Goal: Communication & Community: Answer question/provide support

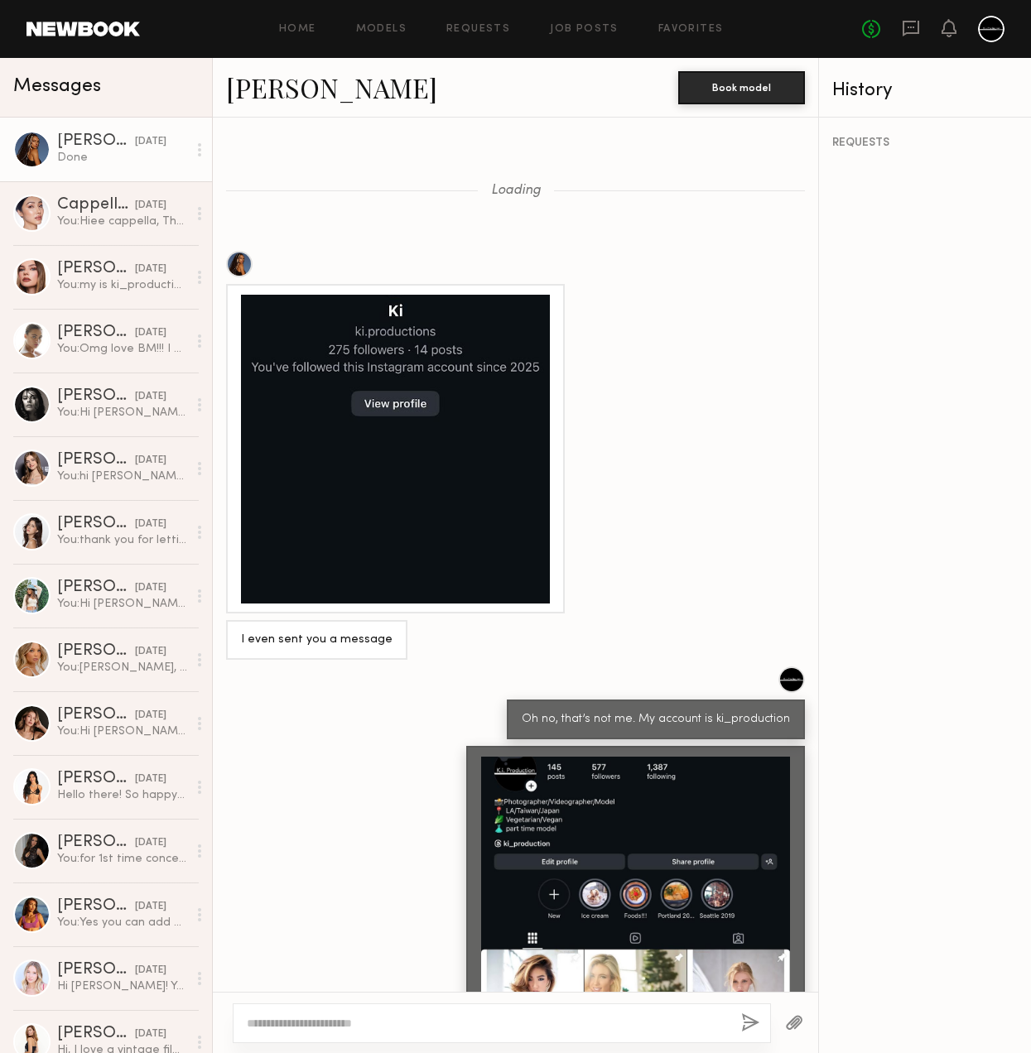
scroll to position [579, 0]
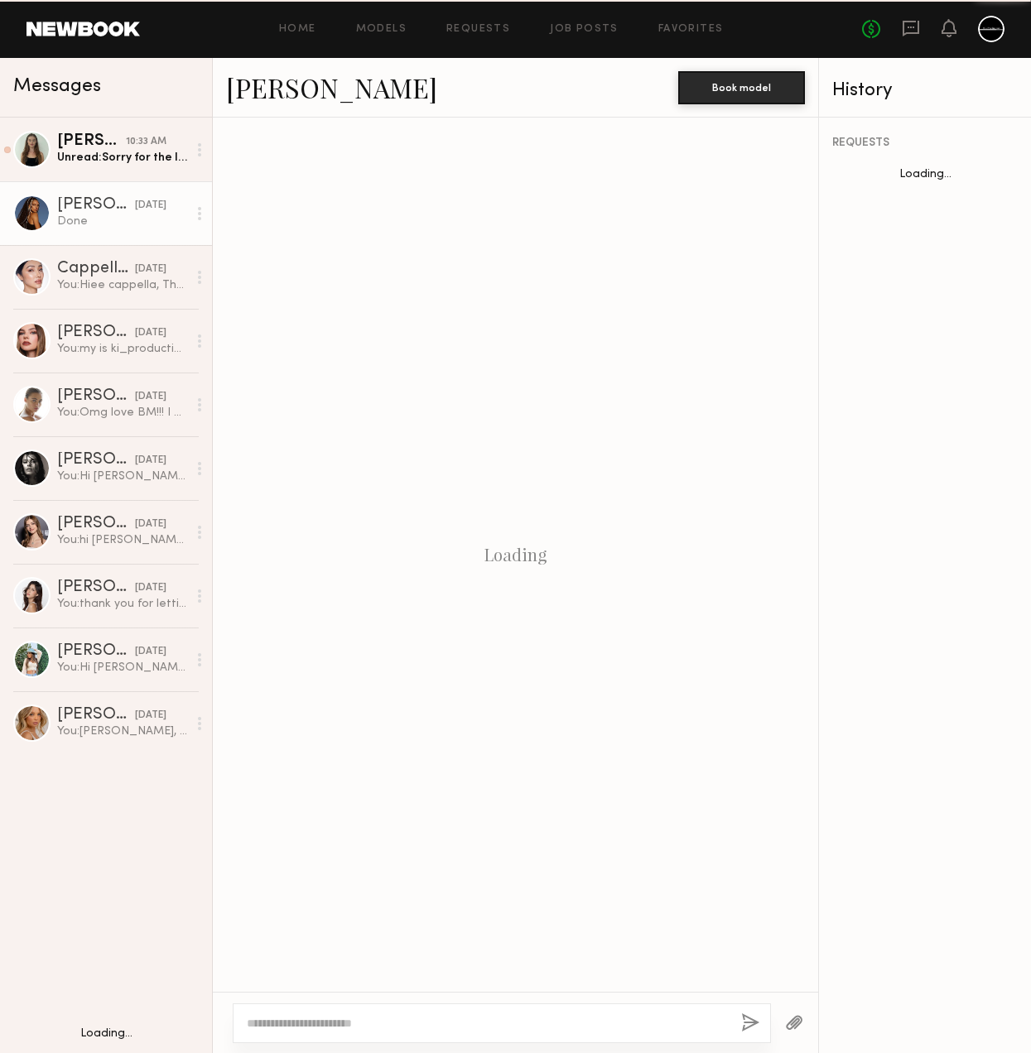
scroll to position [579, 0]
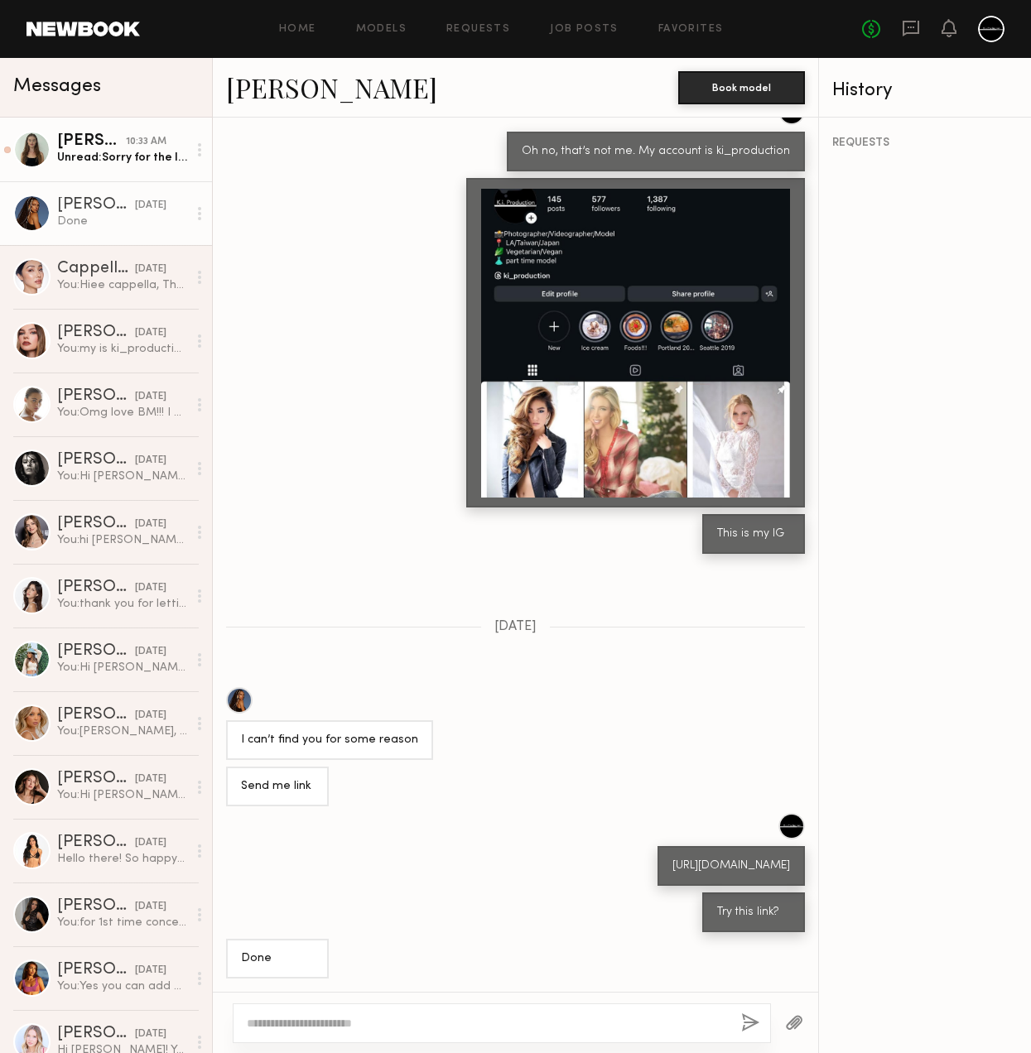
click at [83, 150] on div "Unread: Sorry for the lack of response! I actually moved to NYC on that date. I…" at bounding box center [122, 158] width 130 height 16
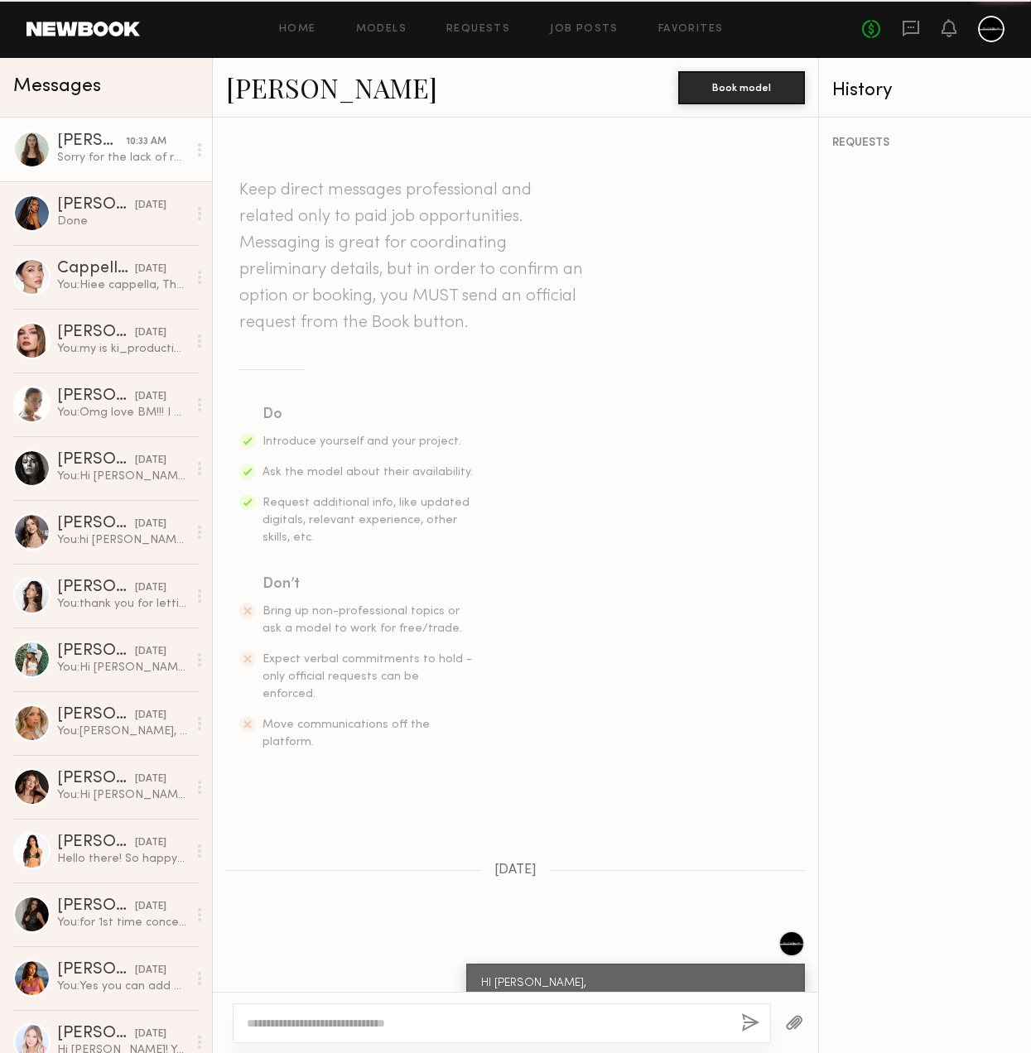
scroll to position [403, 0]
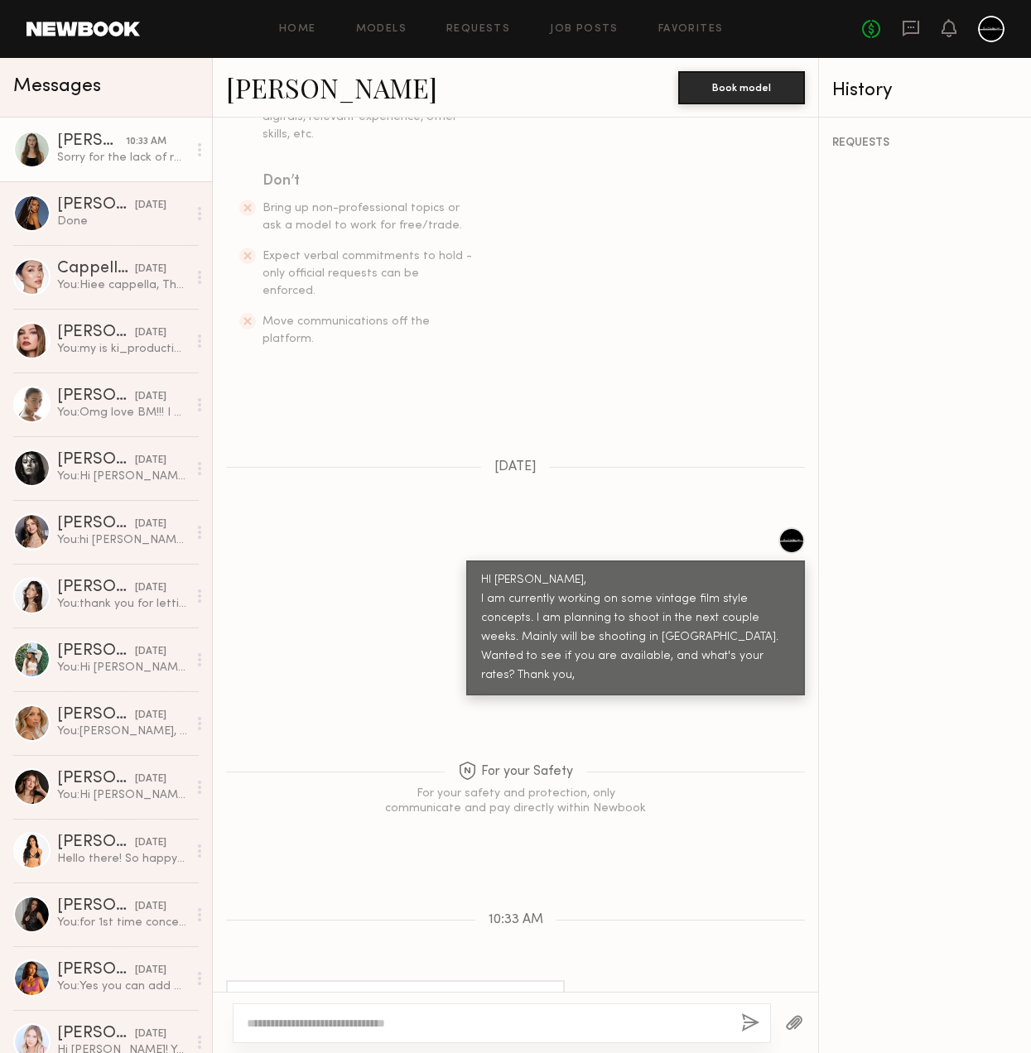
click at [284, 84] on link "Aislinn Grace M." at bounding box center [331, 88] width 211 height 36
click at [469, 1025] on textarea at bounding box center [487, 1023] width 481 height 17
click at [532, 1019] on textarea at bounding box center [487, 1023] width 481 height 17
click at [339, 84] on link "Aislinn Grace M." at bounding box center [331, 88] width 211 height 36
click at [534, 1027] on textarea at bounding box center [487, 1023] width 481 height 17
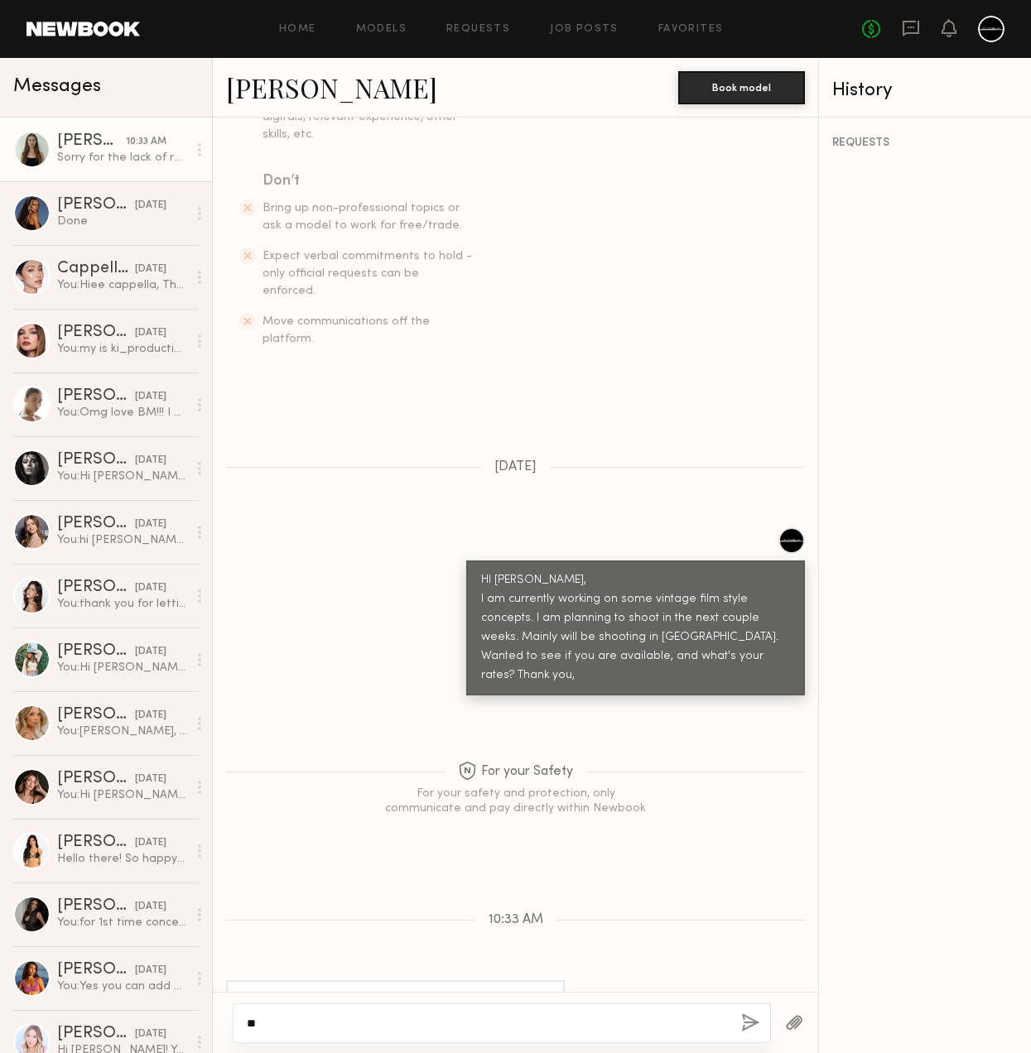
type textarea "*"
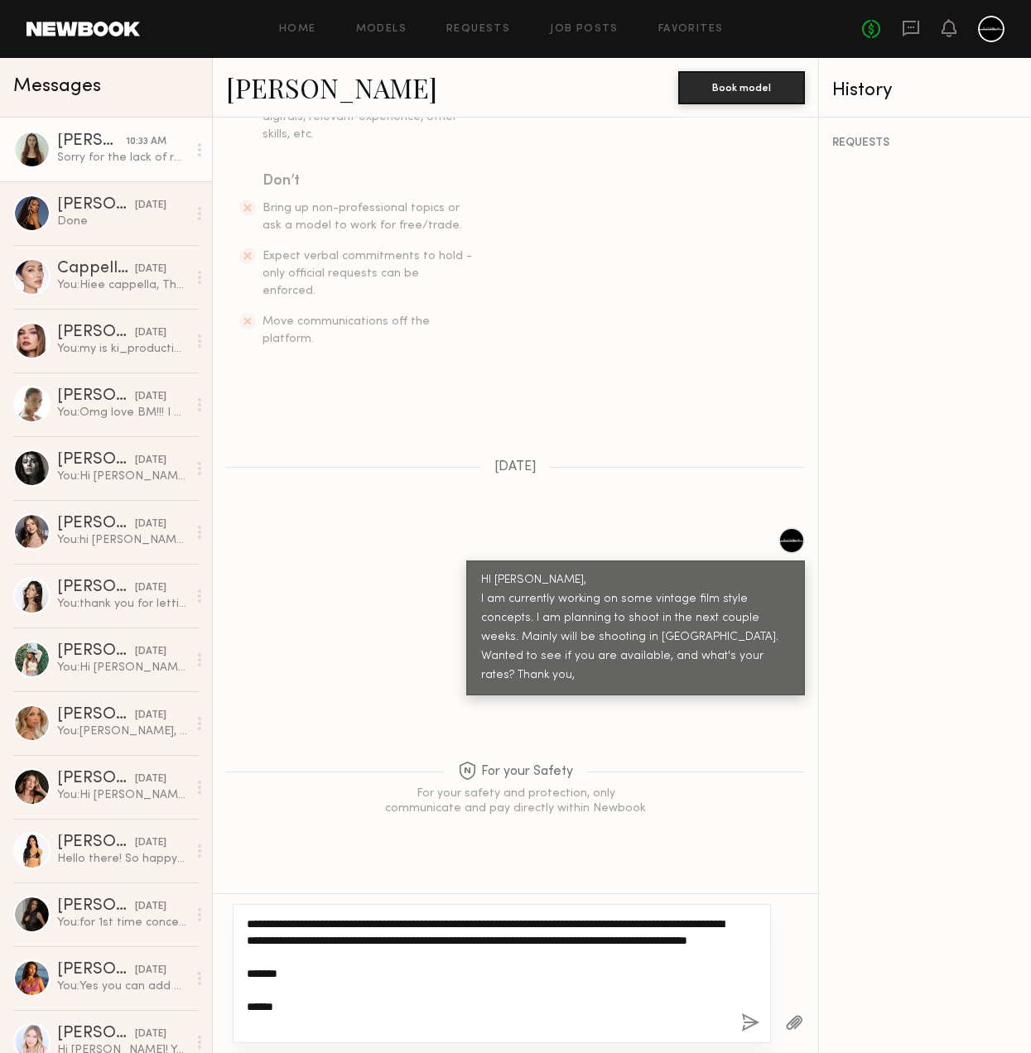
type textarea "**********"
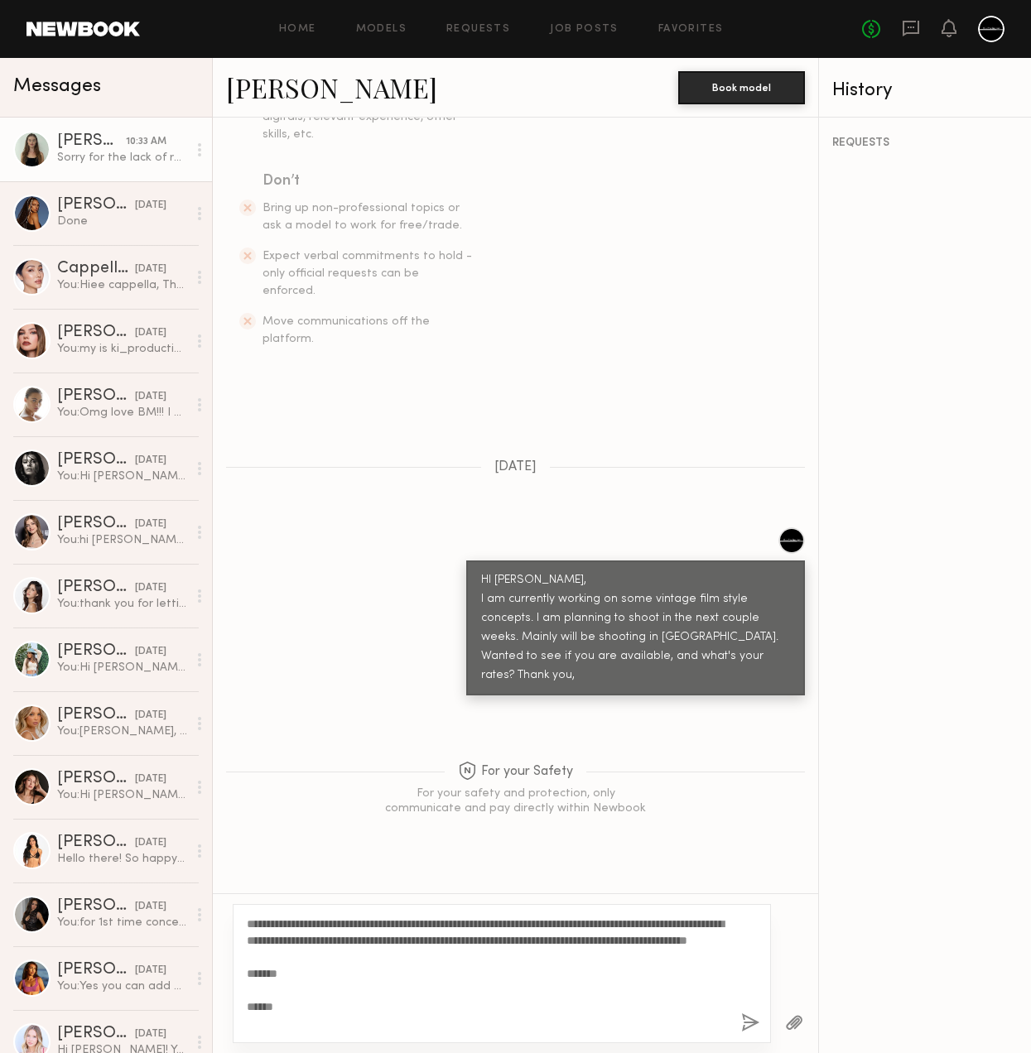
click at [748, 1026] on button "button" at bounding box center [750, 1023] width 18 height 21
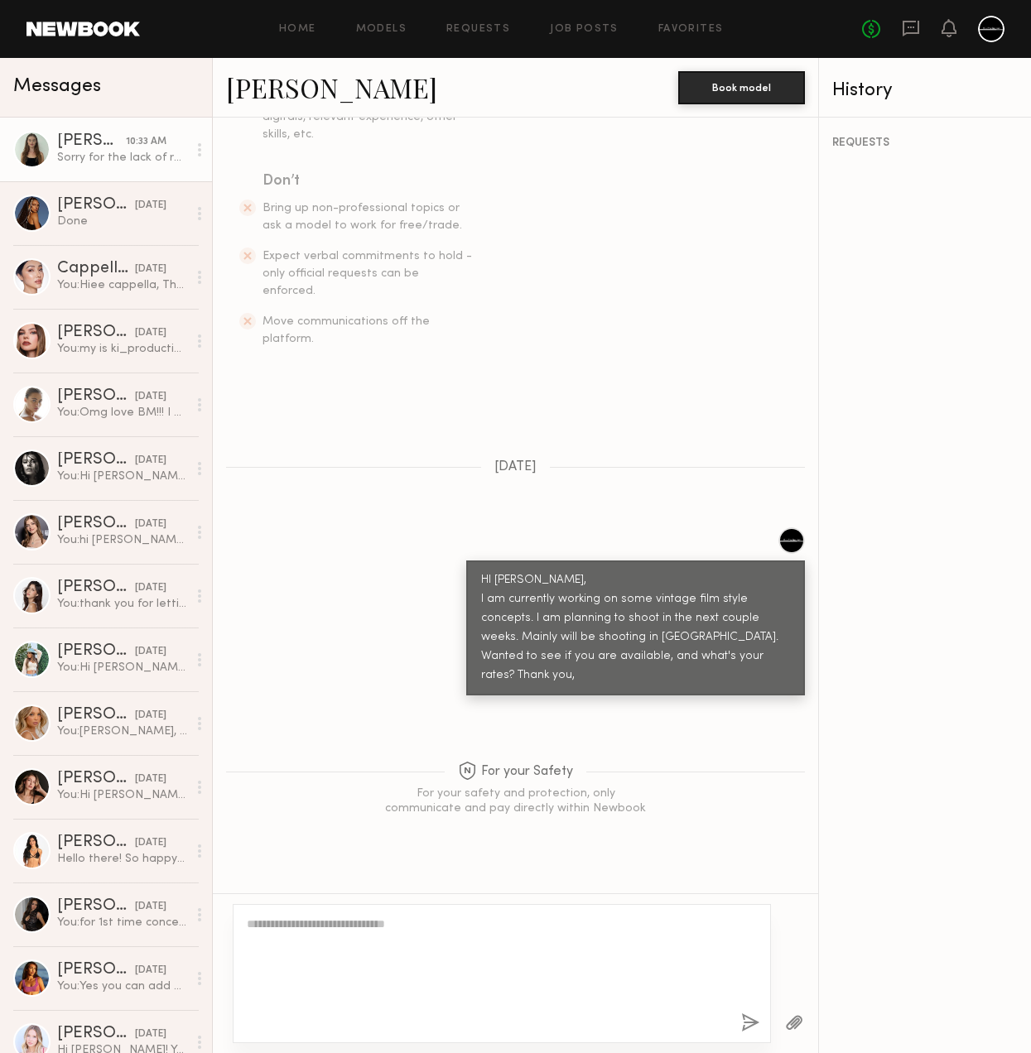
scroll to position [736, 0]
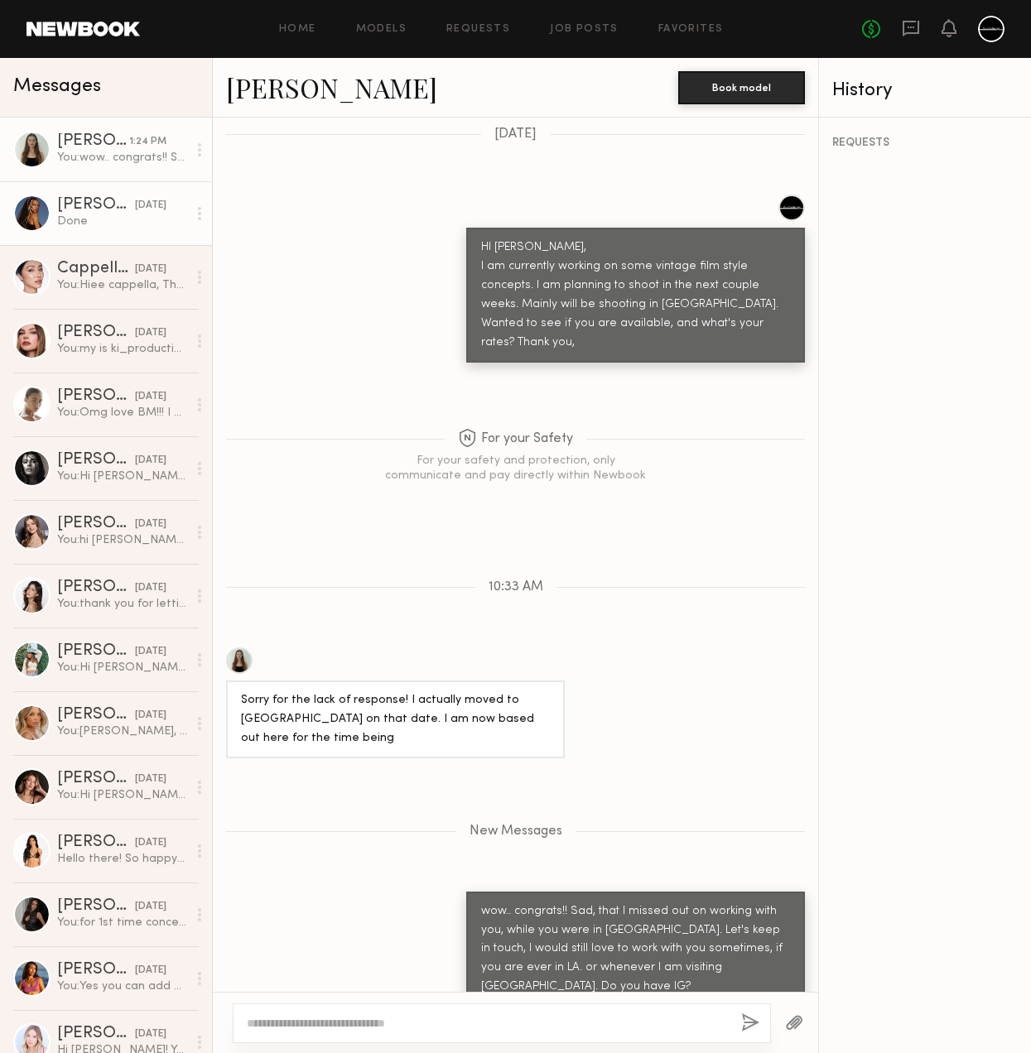
click at [71, 219] on div "Done" at bounding box center [122, 222] width 130 height 16
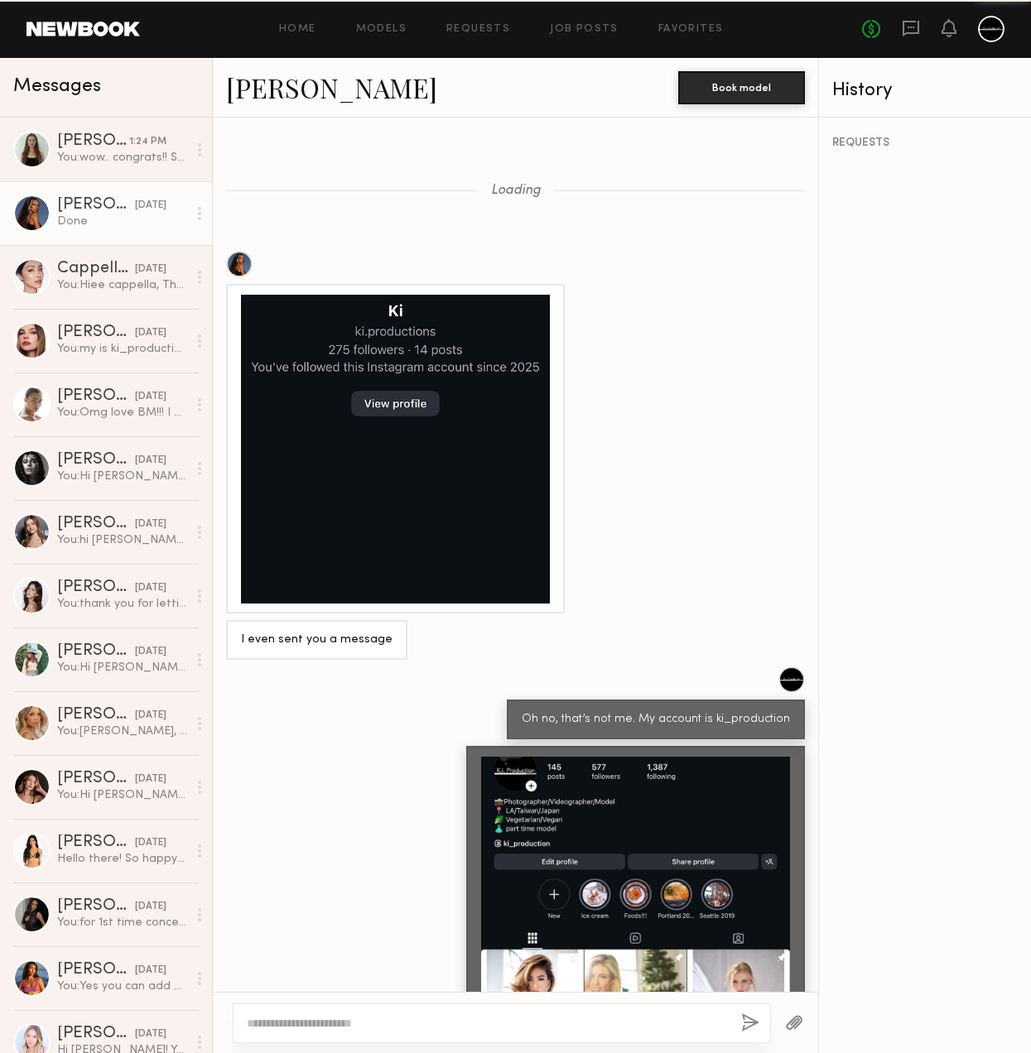
scroll to position [579, 0]
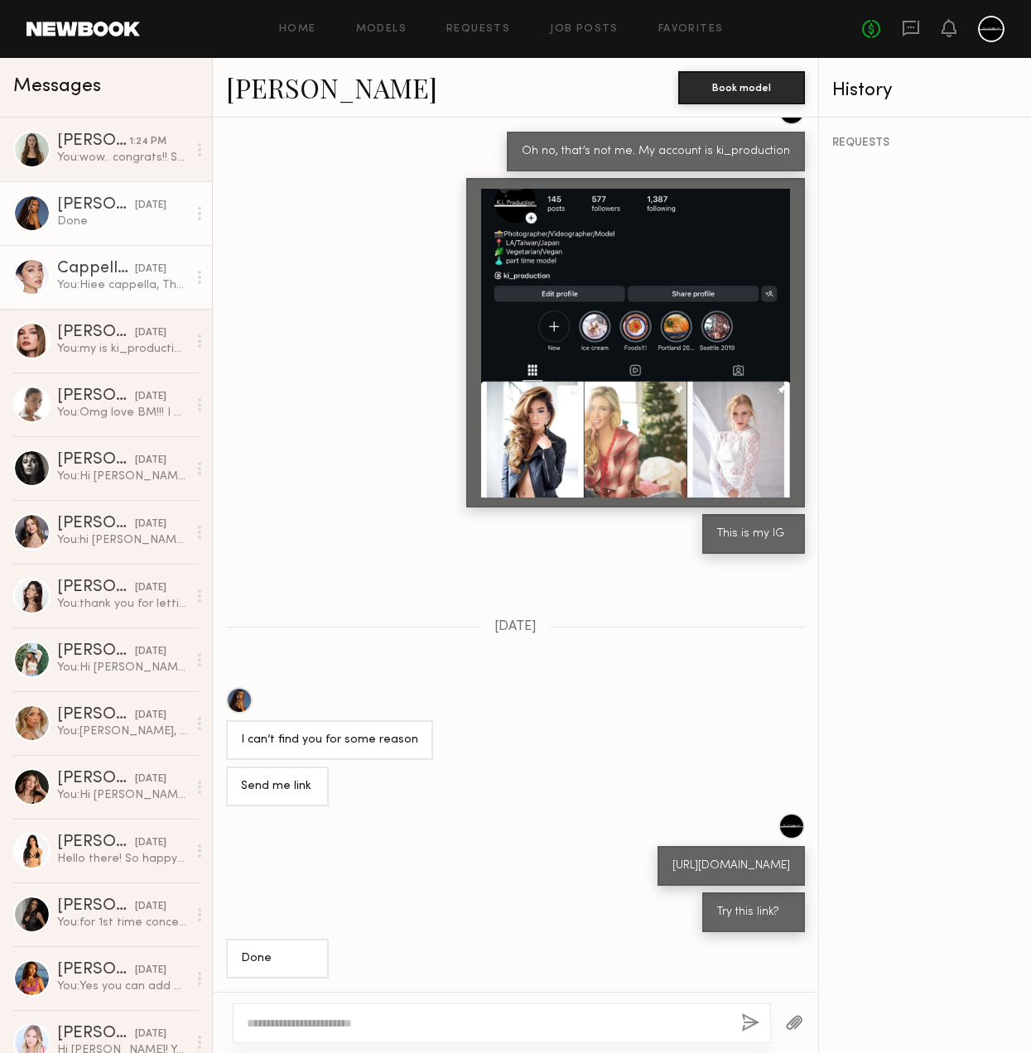
click at [104, 257] on link "Cappella L. yesterday You: Hiee cappella, Thanks for getting back to me. I have…" at bounding box center [106, 277] width 212 height 64
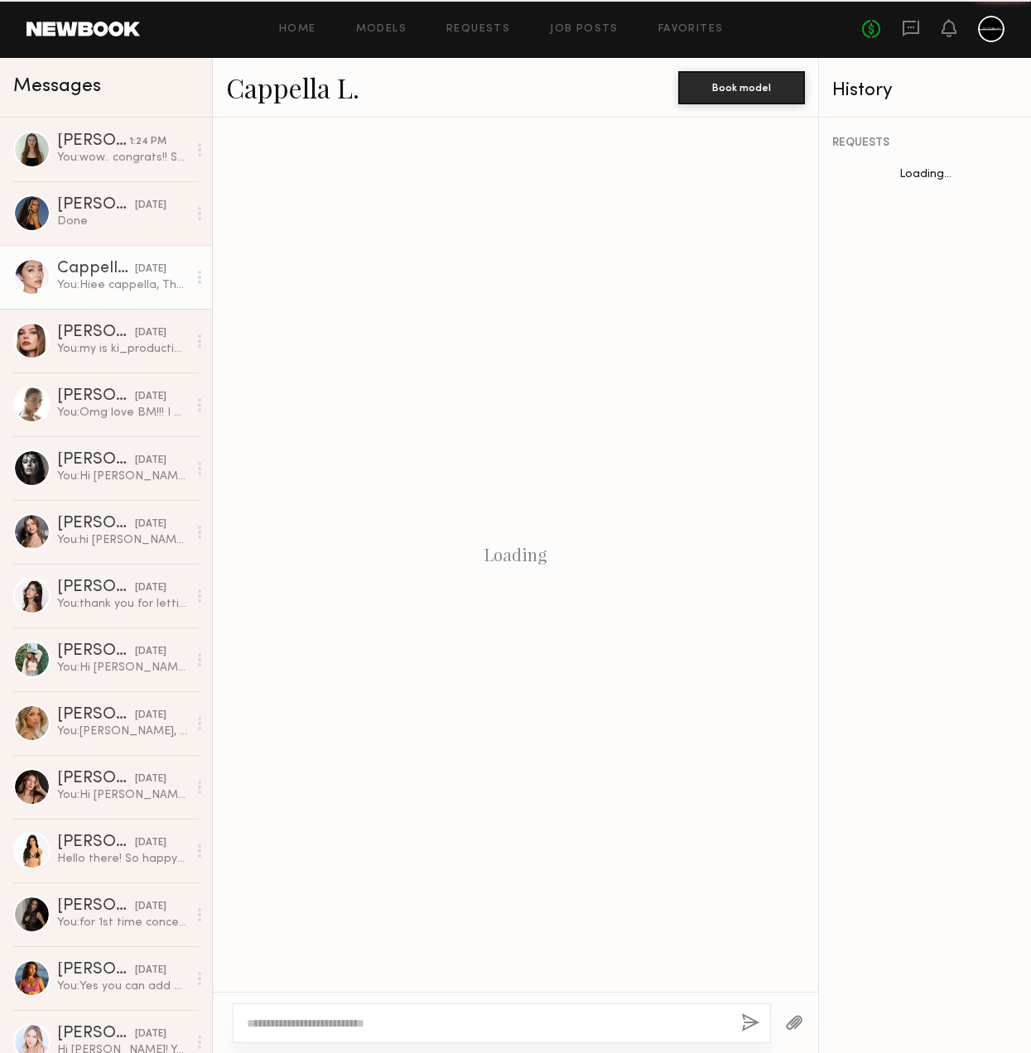
scroll to position [1582, 0]
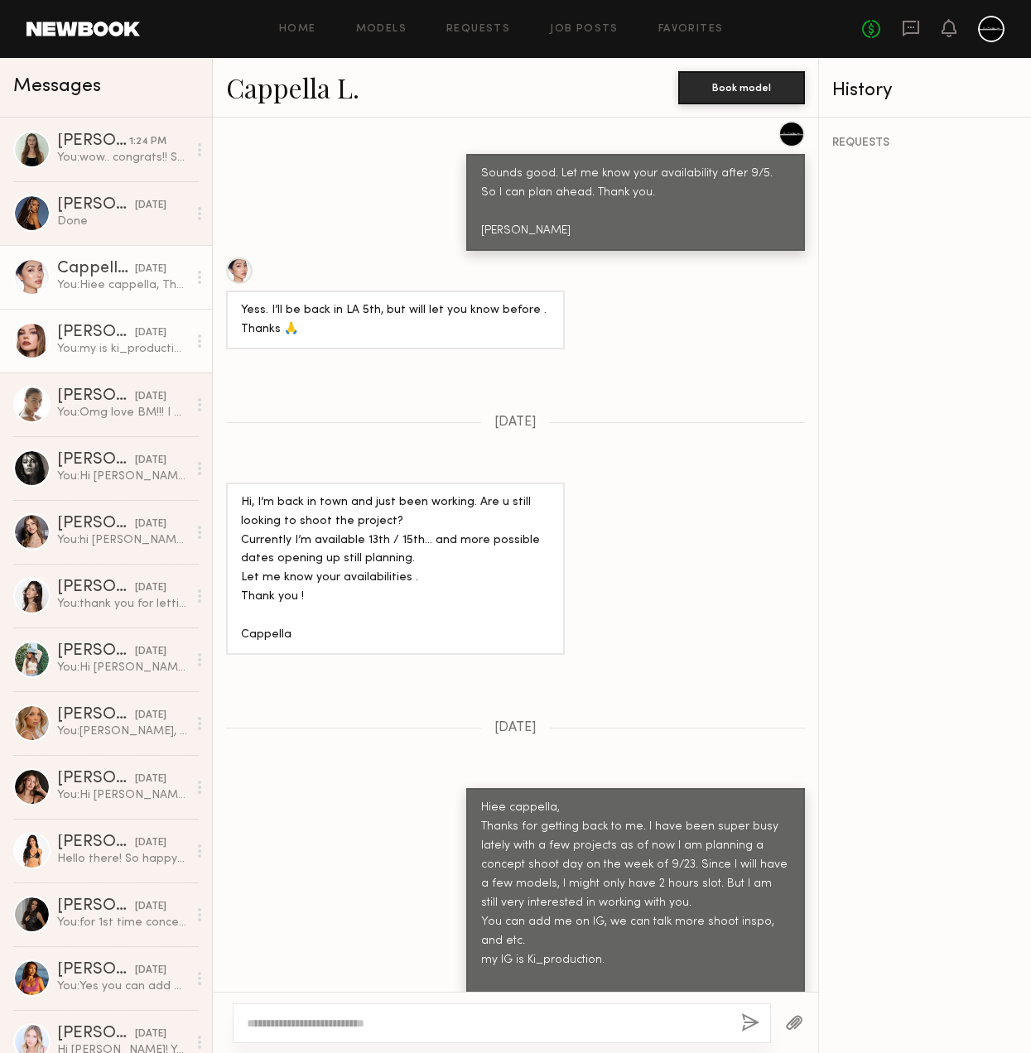
click at [77, 344] on div "You: my is ki_production" at bounding box center [122, 349] width 130 height 16
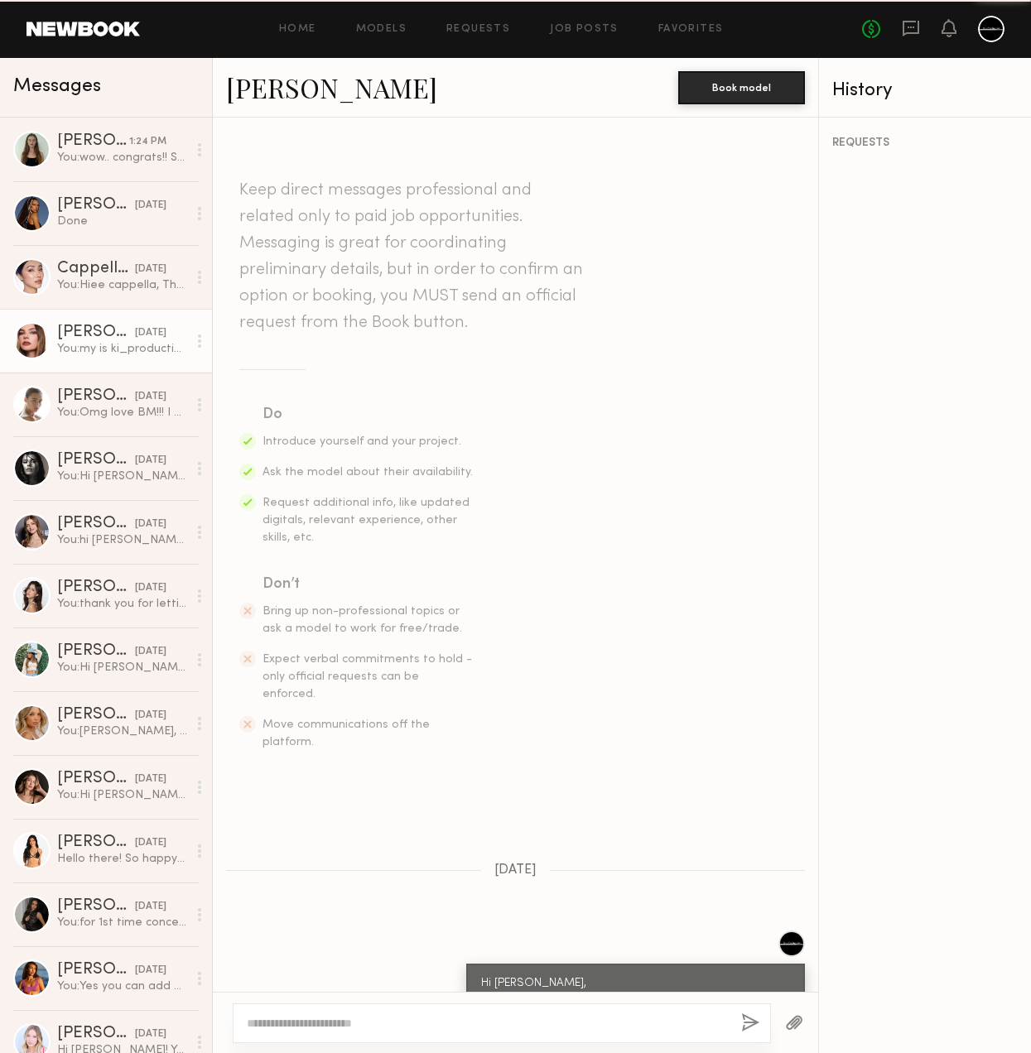
scroll to position [1117, 0]
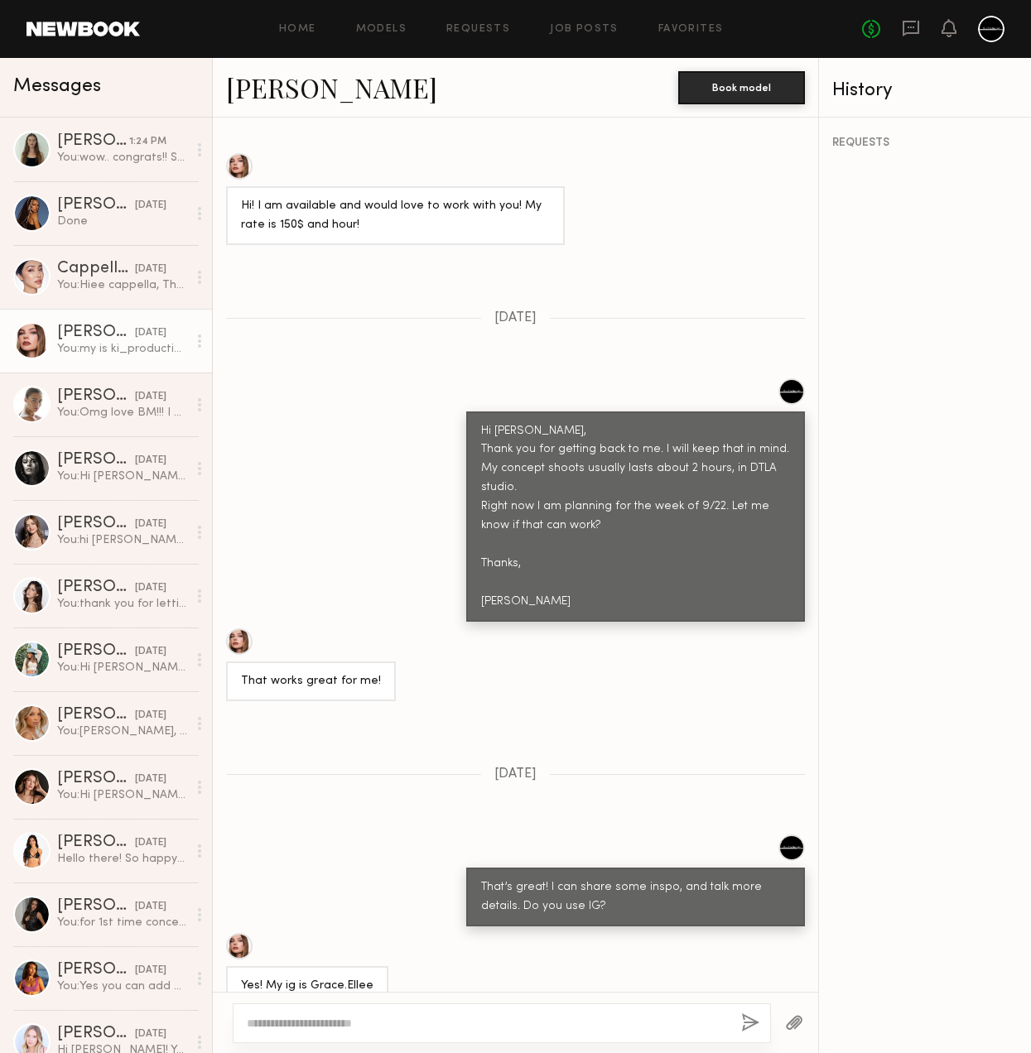
click at [280, 96] on link "Grace W." at bounding box center [331, 88] width 211 height 36
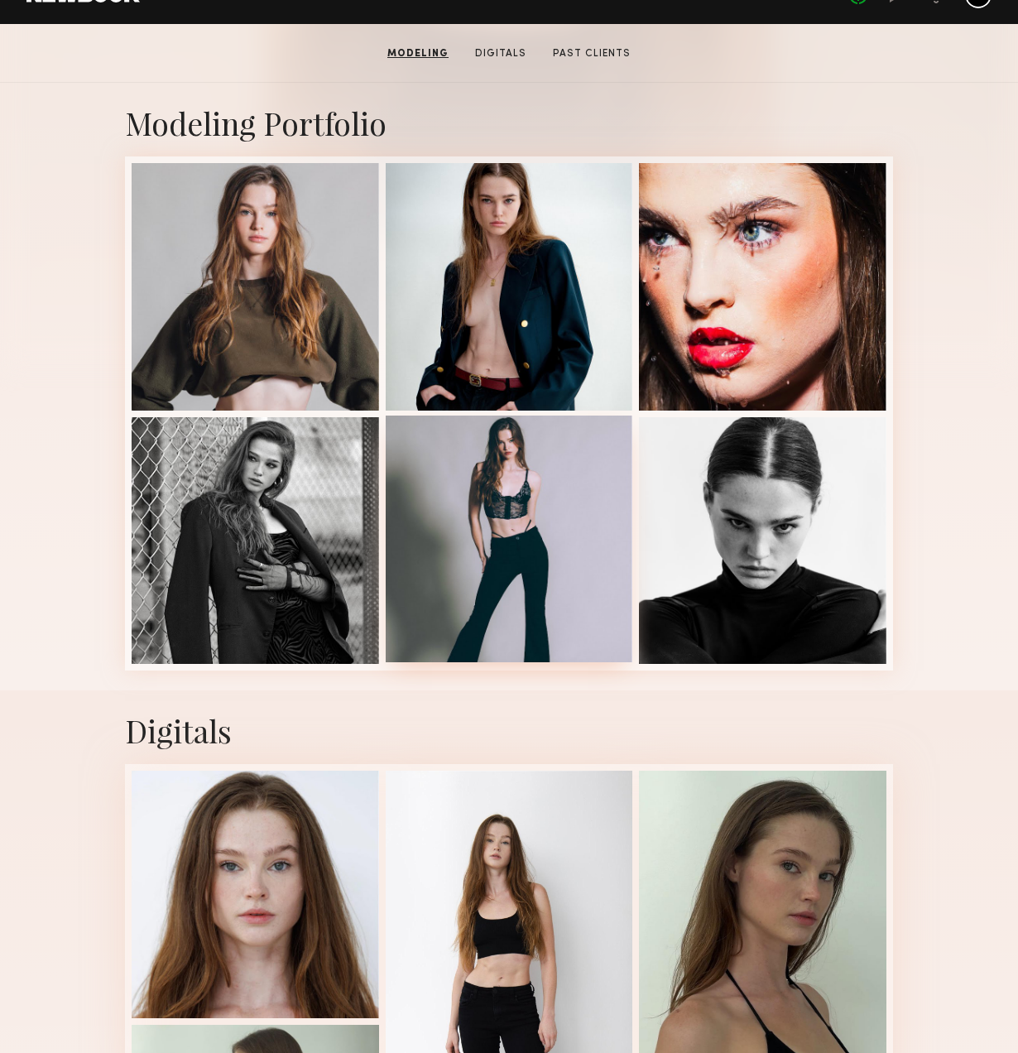
scroll to position [530, 0]
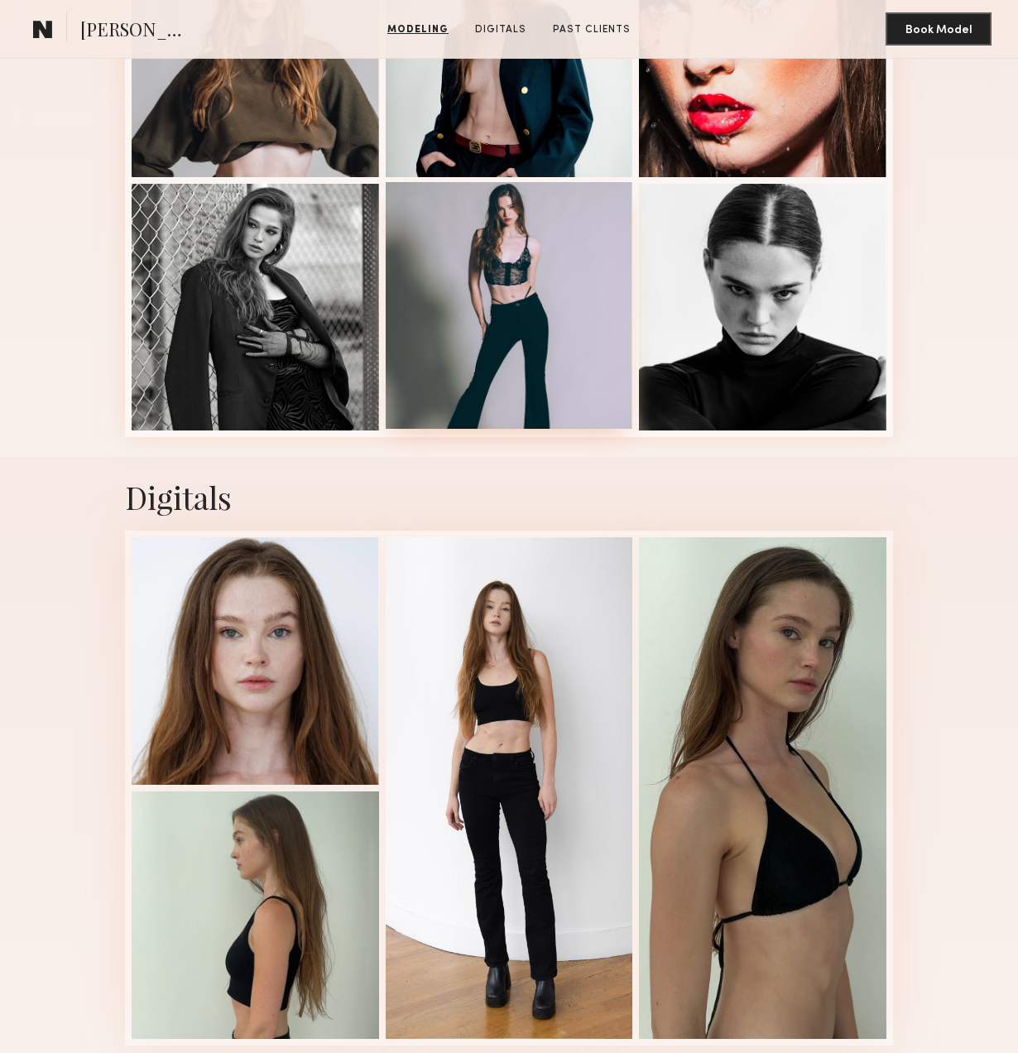
click at [512, 362] on div at bounding box center [510, 306] width 248 height 248
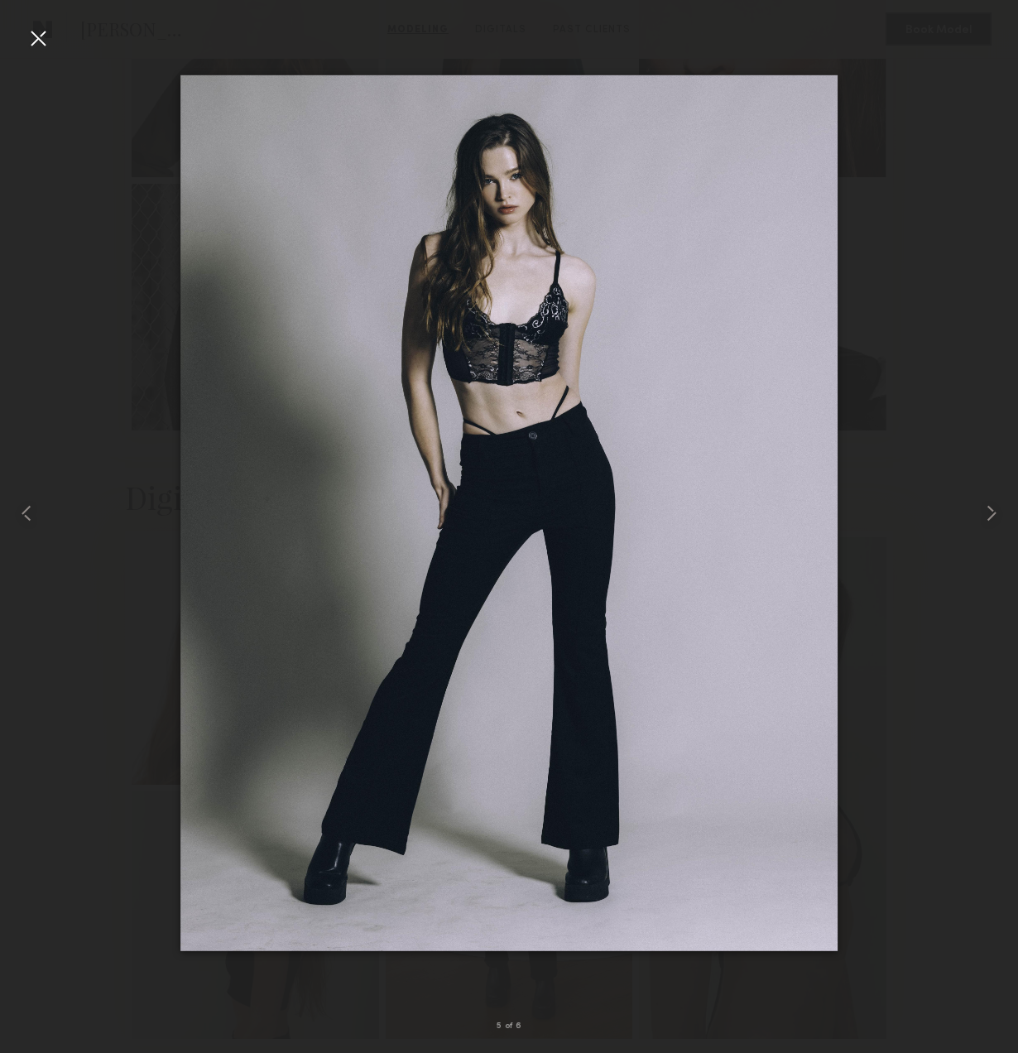
click at [30, 33] on div at bounding box center [38, 38] width 26 height 26
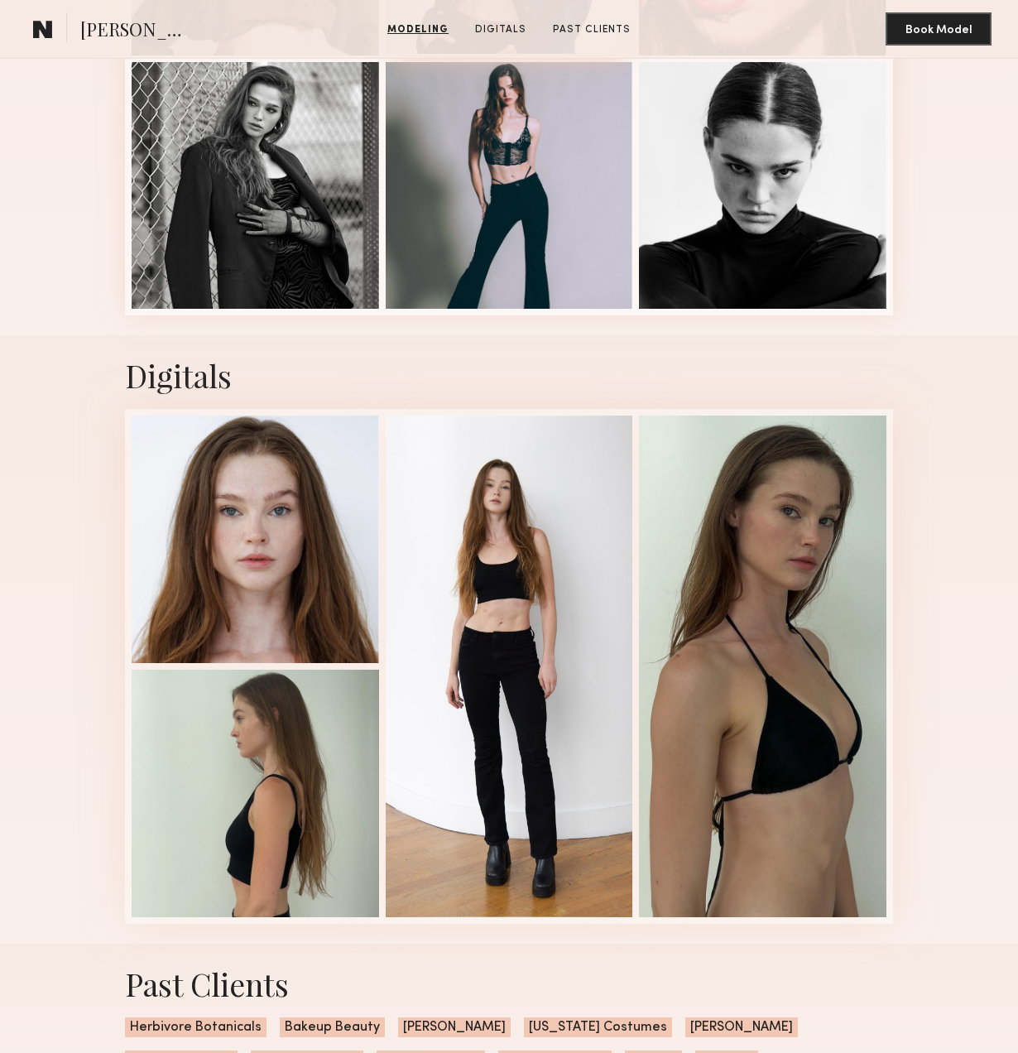
scroll to position [762, 0]
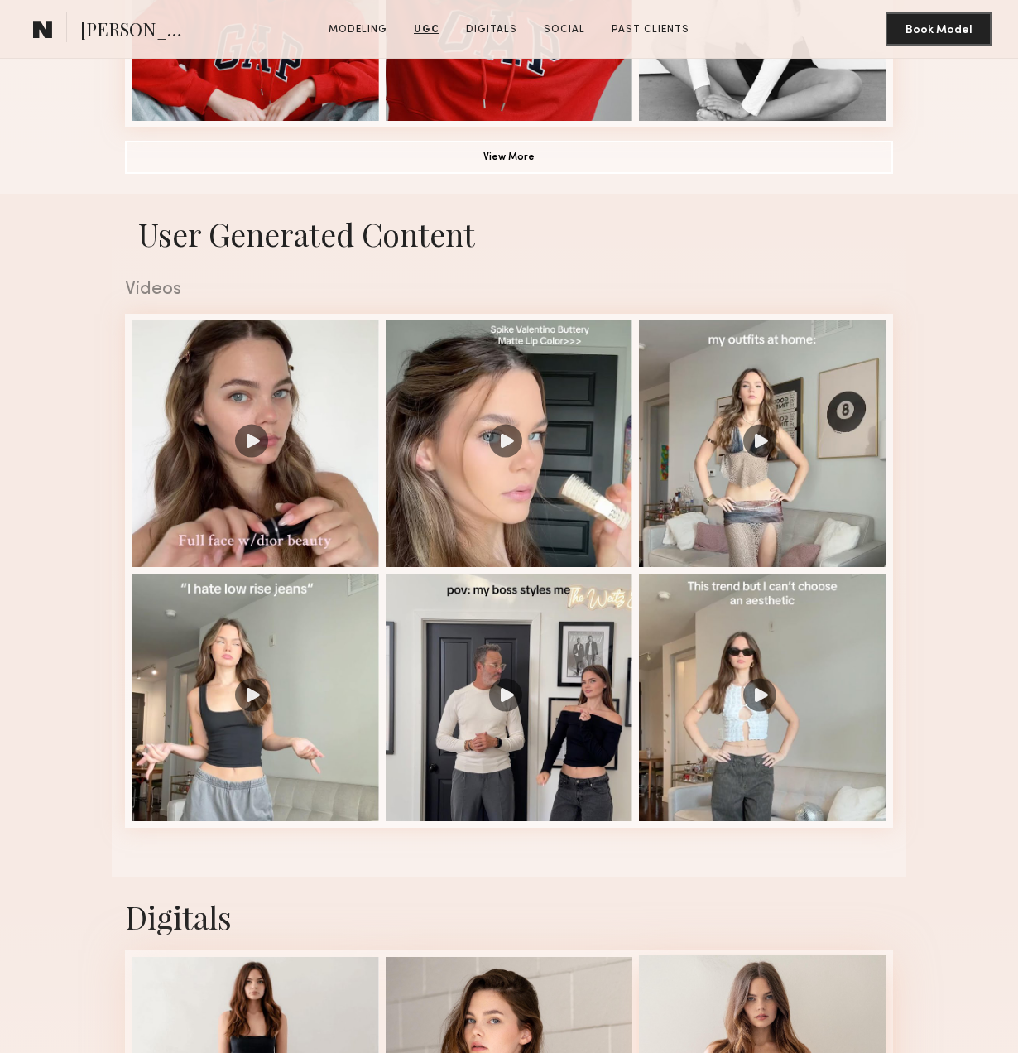
scroll to position [1263, 0]
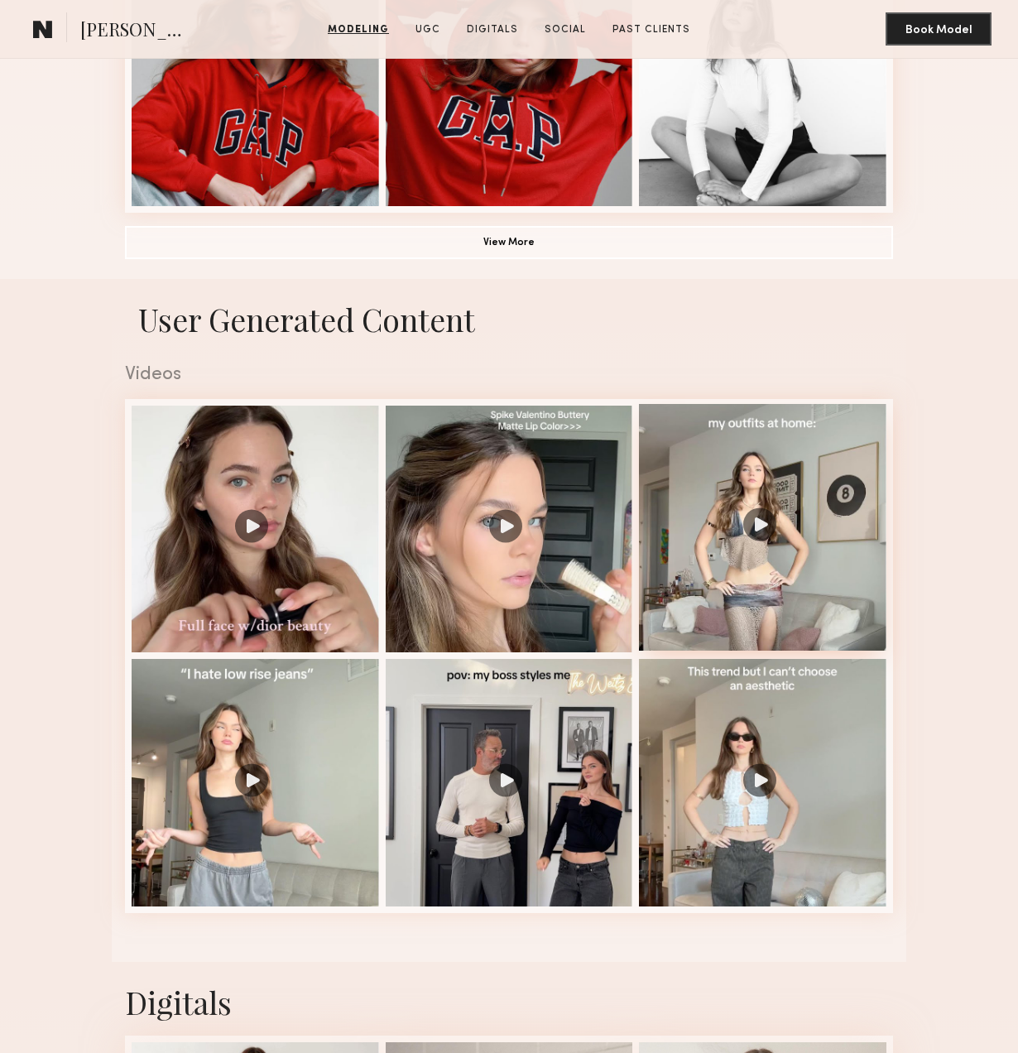
click at [772, 521] on div at bounding box center [763, 528] width 248 height 248
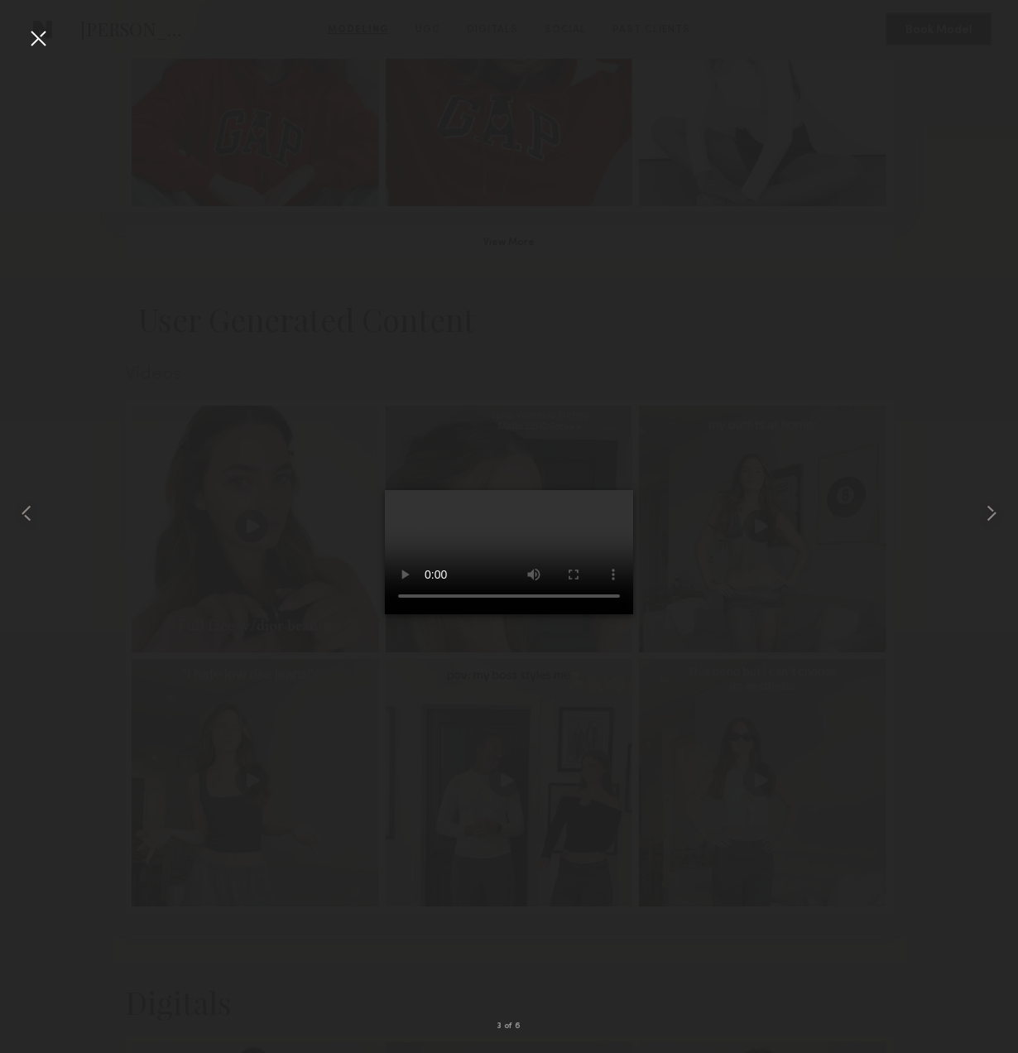
click at [38, 34] on div at bounding box center [38, 38] width 26 height 26
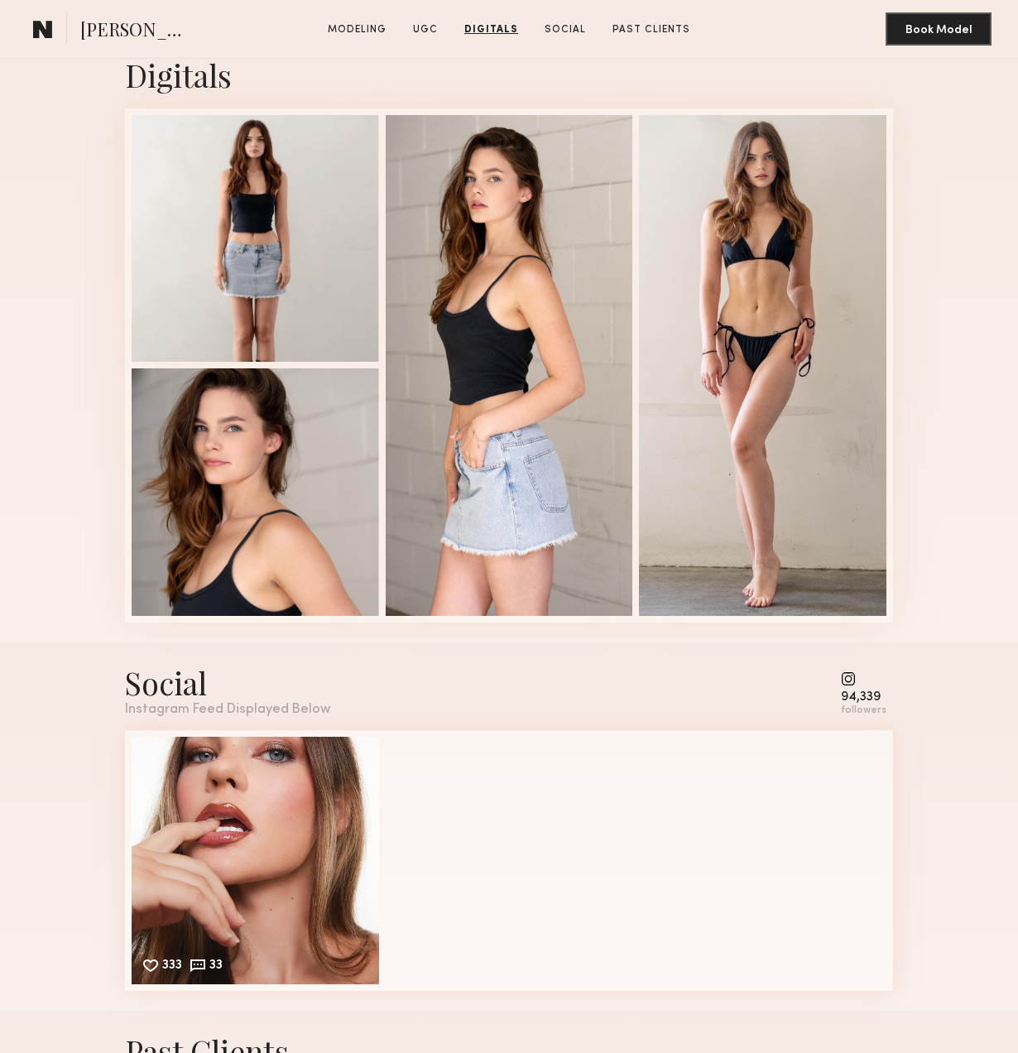
scroll to position [2542, 0]
